Goal: Information Seeking & Learning: Learn about a topic

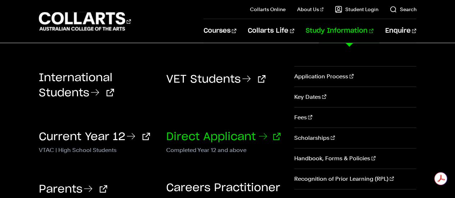
scroll to position [38, 0]
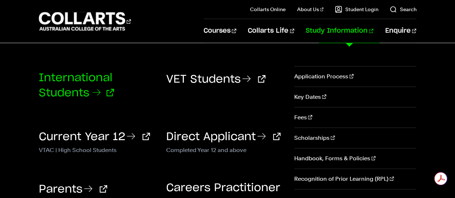
click at [92, 90] on link "International Students" at bounding box center [76, 86] width 75 height 26
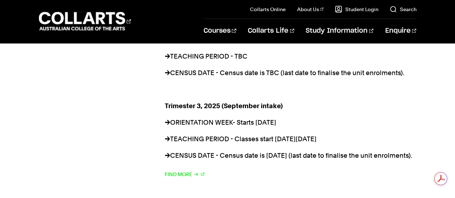
scroll to position [834, 0]
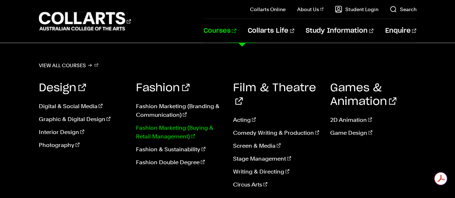
click at [170, 136] on link "Fashion Marketing (Buying & Retail Management)" at bounding box center [179, 132] width 86 height 17
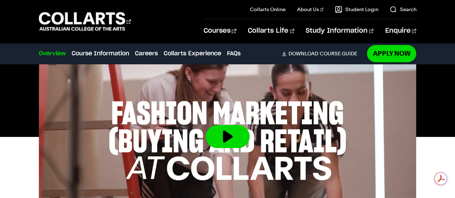
scroll to position [290, 0]
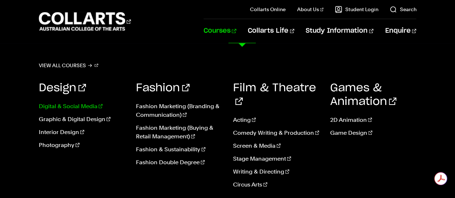
click at [50, 108] on link "Digital & Social Media" at bounding box center [82, 106] width 86 height 9
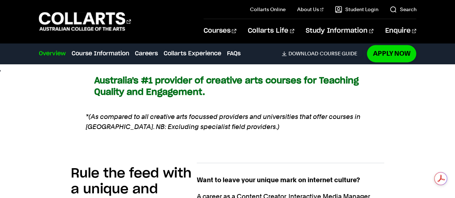
scroll to position [469, 0]
